Goal: Information Seeking & Learning: Find specific page/section

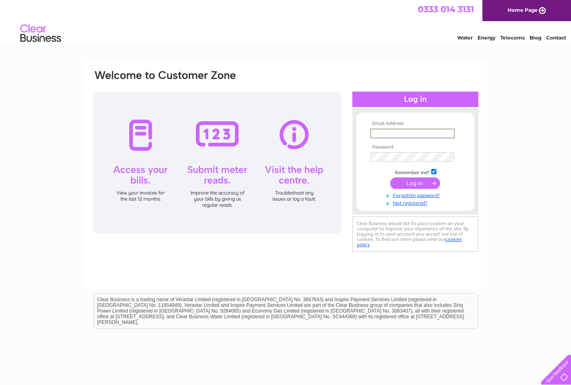
type input "[EMAIL_ADDRESS][DOMAIN_NAME]"
click at [415, 182] on input "submit" at bounding box center [415, 182] width 50 height 11
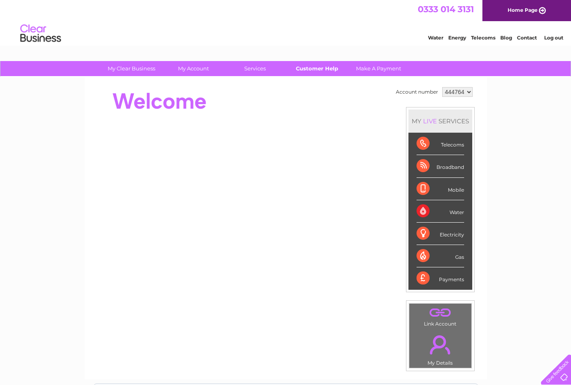
click at [320, 66] on link "Customer Help" at bounding box center [316, 68] width 67 height 15
